Goal: Find specific page/section: Find specific page/section

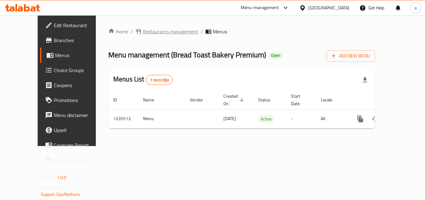
click at [143, 31] on span "Restaurants management" at bounding box center [170, 31] width 55 height 7
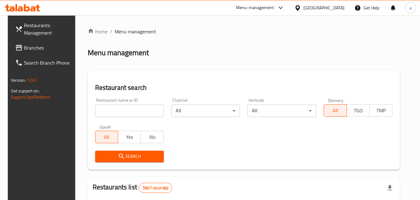
click at [132, 110] on input "search" at bounding box center [129, 110] width 69 height 12
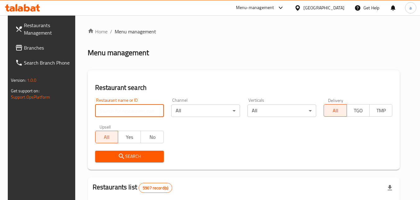
paste input "678744"
type input "678744"
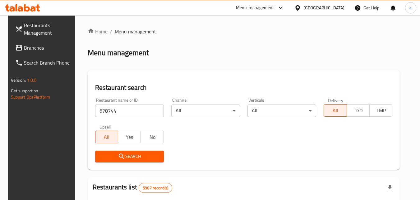
click at [137, 153] on span "Search" at bounding box center [129, 156] width 59 height 8
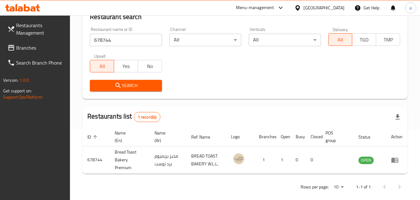
scroll to position [78, 0]
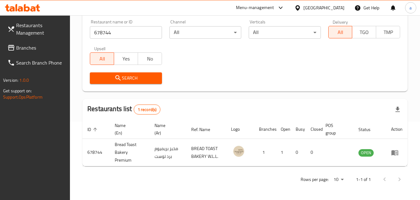
click at [342, 7] on div "[GEOGRAPHIC_DATA]" at bounding box center [324, 7] width 41 height 7
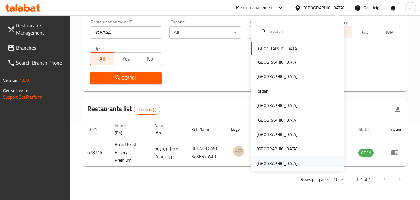
click at [277, 163] on div "[GEOGRAPHIC_DATA]" at bounding box center [277, 163] width 41 height 7
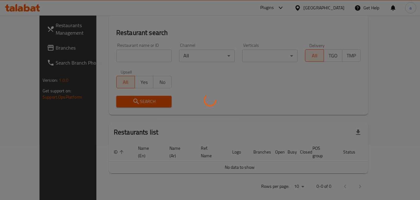
scroll to position [78, 0]
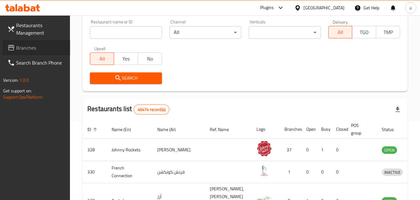
click at [28, 49] on span "Branches" at bounding box center [40, 47] width 49 height 7
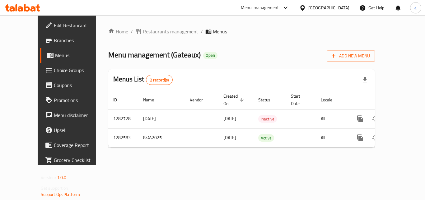
click at [147, 32] on span "Restaurants management" at bounding box center [170, 31] width 55 height 7
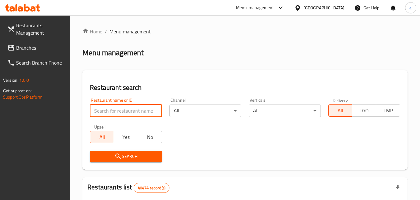
click at [133, 109] on input "search" at bounding box center [126, 110] width 72 height 12
paste input "694885"
type input "694885"
click button "Search" at bounding box center [126, 156] width 72 height 12
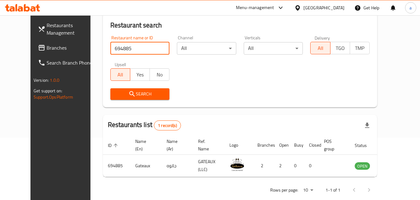
scroll to position [73, 0]
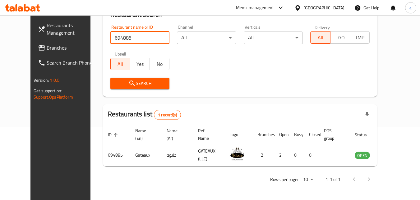
click at [316, 9] on div "[GEOGRAPHIC_DATA]" at bounding box center [324, 7] width 41 height 7
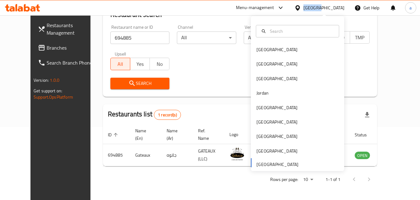
click at [316, 9] on div "[GEOGRAPHIC_DATA]" at bounding box center [324, 7] width 41 height 7
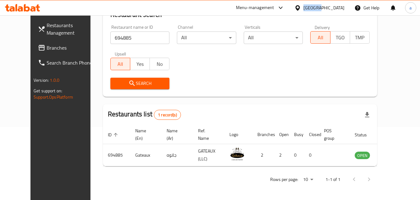
click at [316, 6] on div "[GEOGRAPHIC_DATA]" at bounding box center [324, 7] width 41 height 7
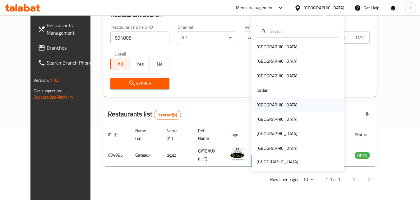
scroll to position [3, 0]
click at [282, 115] on div "[GEOGRAPHIC_DATA]" at bounding box center [297, 118] width 93 height 14
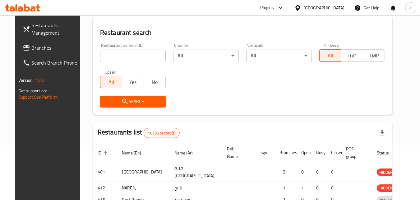
scroll to position [73, 0]
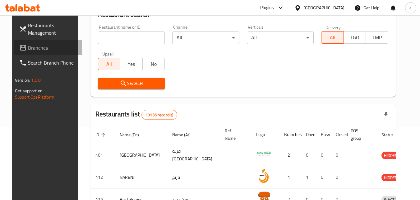
click at [28, 49] on span "Branches" at bounding box center [52, 47] width 49 height 7
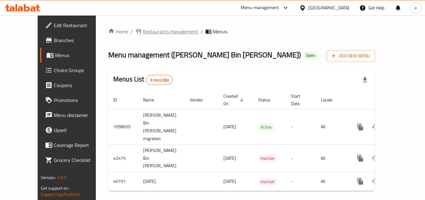
click at [143, 28] on span "Restaurants management" at bounding box center [170, 31] width 55 height 7
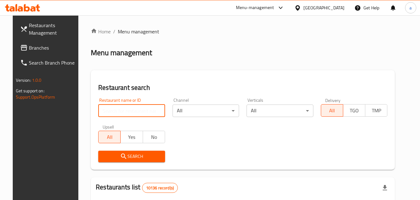
drag, startPoint x: 100, startPoint y: 104, endPoint x: 97, endPoint y: 108, distance: 4.8
click at [98, 108] on input "search" at bounding box center [131, 110] width 67 height 12
paste input "21179"
type input "21179"
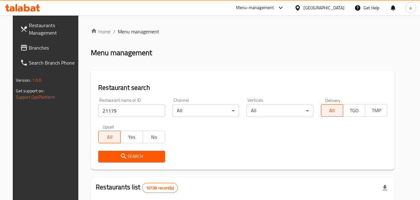
click at [120, 152] on button "Search" at bounding box center [131, 156] width 67 height 12
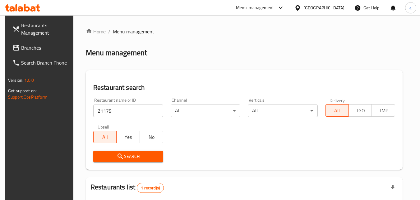
click at [304, 7] on div at bounding box center [299, 7] width 9 height 7
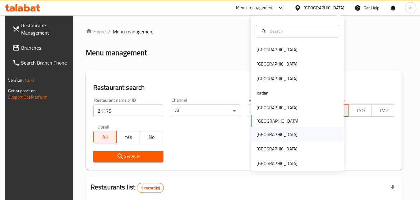
click at [268, 134] on div "[GEOGRAPHIC_DATA]" at bounding box center [277, 134] width 51 height 14
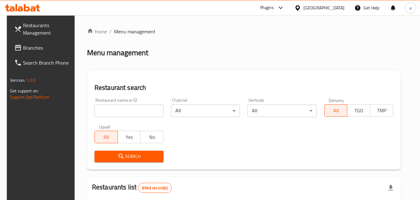
click at [47, 46] on span "Branches" at bounding box center [47, 47] width 49 height 7
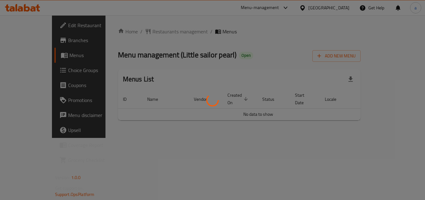
click at [265, 72] on div at bounding box center [212, 100] width 425 height 200
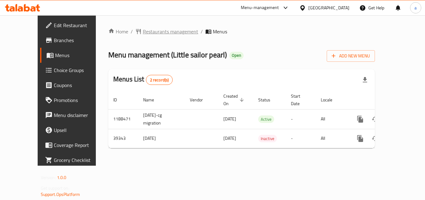
click at [143, 31] on span "Restaurants management" at bounding box center [170, 31] width 55 height 7
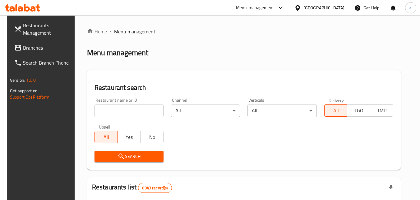
click at [129, 116] on div "Restaurant name or ID Restaurant name or ID" at bounding box center [129, 107] width 77 height 26
click at [129, 113] on input "search" at bounding box center [129, 110] width 69 height 12
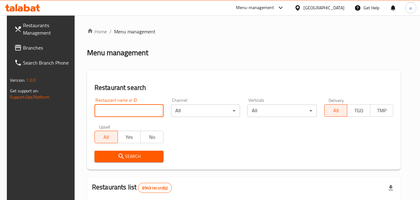
paste input "20517"
type input "20517"
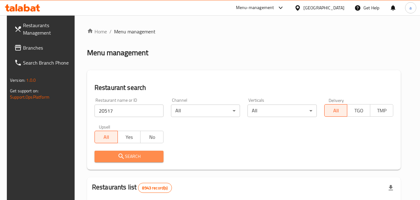
click at [149, 151] on button "Search" at bounding box center [129, 156] width 69 height 12
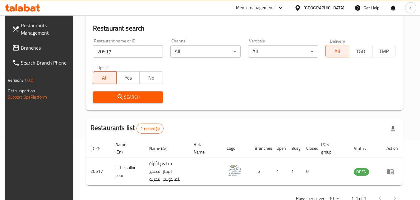
scroll to position [62, 0]
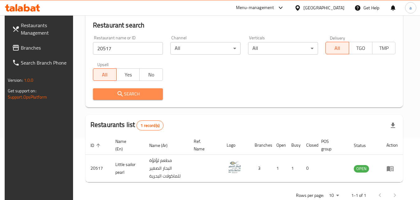
click at [135, 93] on span "Search" at bounding box center [128, 94] width 60 height 8
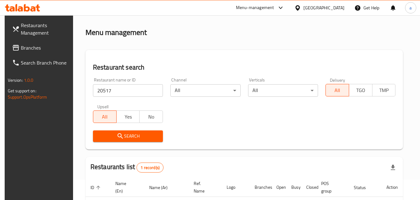
scroll to position [31, 0]
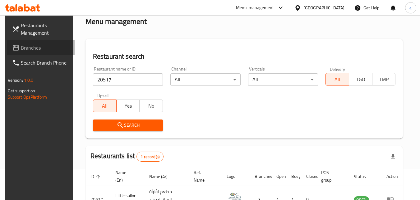
click at [46, 42] on link "Branches" at bounding box center [41, 47] width 68 height 15
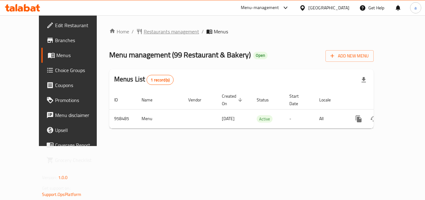
click at [154, 32] on span "Restaurants management" at bounding box center [171, 31] width 55 height 7
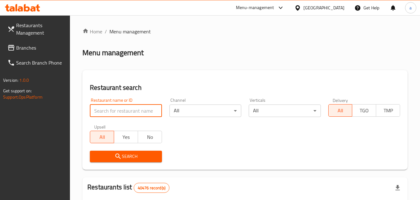
click at [137, 107] on input "search" at bounding box center [126, 110] width 72 height 12
paste input "659638"
type input "659638"
click button "Search" at bounding box center [126, 156] width 72 height 12
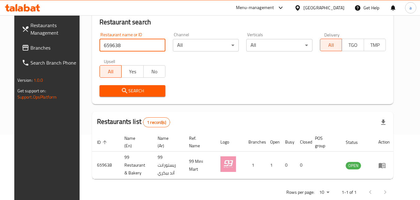
scroll to position [73, 0]
